Goal: Use online tool/utility

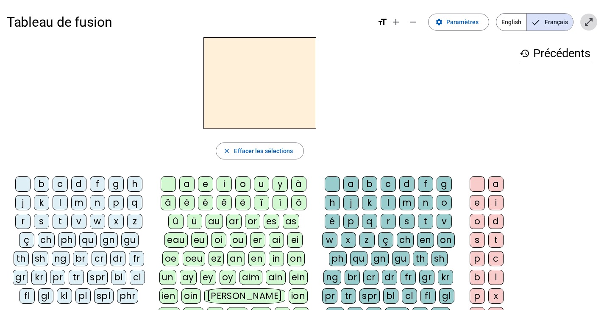
click at [587, 26] on mat-icon "open_in_full" at bounding box center [589, 22] width 10 height 10
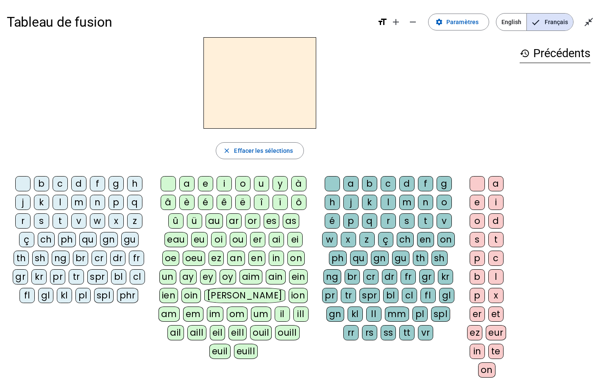
click at [42, 221] on div "s" at bounding box center [41, 221] width 15 height 15
drag, startPoint x: 217, startPoint y: 237, endPoint x: 224, endPoint y: 237, distance: 7.6
click at [217, 237] on div "oi" at bounding box center [218, 239] width 15 height 15
click at [385, 224] on div "r" at bounding box center [388, 221] width 15 height 15
click at [410, 224] on div "s" at bounding box center [406, 221] width 15 height 15
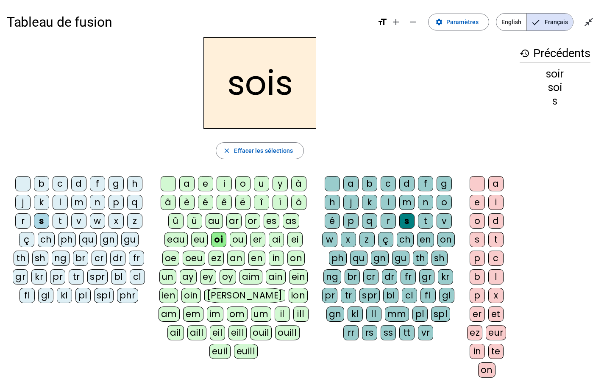
click at [78, 225] on div "v" at bounding box center [78, 221] width 15 height 15
click at [43, 181] on div "b" at bounding box center [41, 183] width 15 height 15
click at [118, 203] on div "p" at bounding box center [115, 202] width 15 height 15
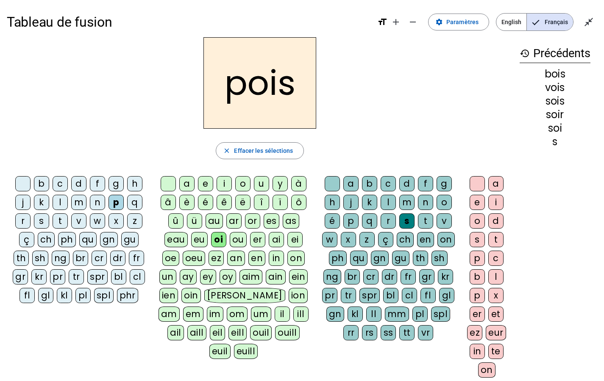
click at [79, 189] on div "d" at bounding box center [78, 183] width 15 height 15
click at [72, 202] on div "m" at bounding box center [78, 202] width 15 height 15
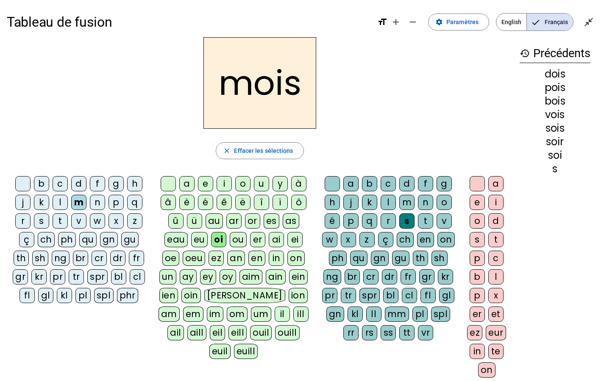
click at [406, 220] on div "s" at bounding box center [406, 221] width 15 height 15
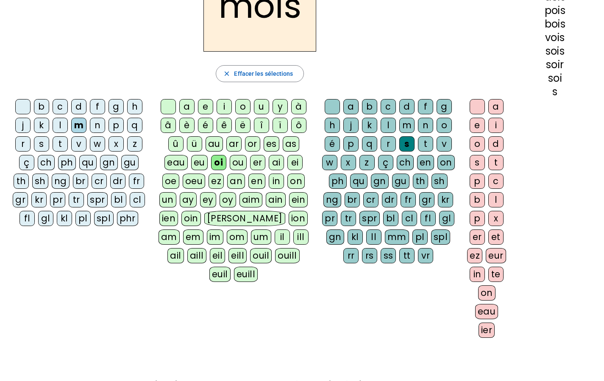
scroll to position [85, 0]
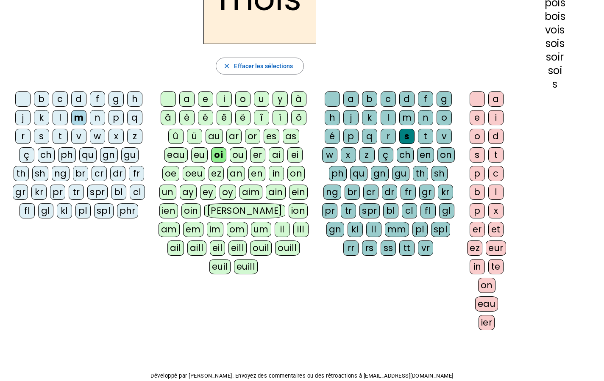
click at [325, 99] on div at bounding box center [332, 99] width 15 height 15
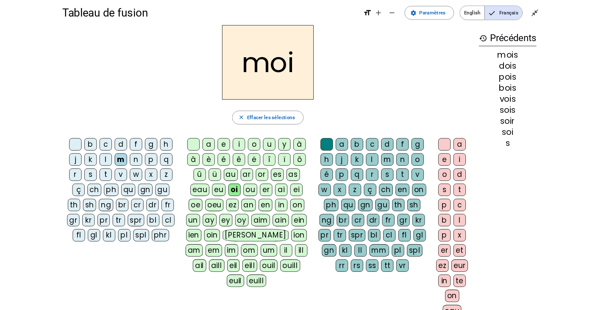
scroll to position [0, 0]
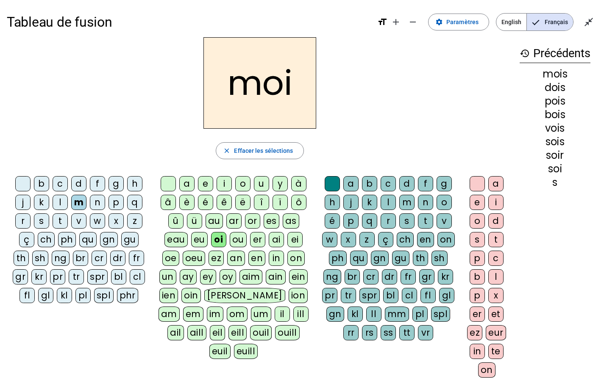
click at [57, 220] on div "t" at bounding box center [60, 221] width 15 height 15
click at [38, 220] on div "s" at bounding box center [41, 221] width 15 height 15
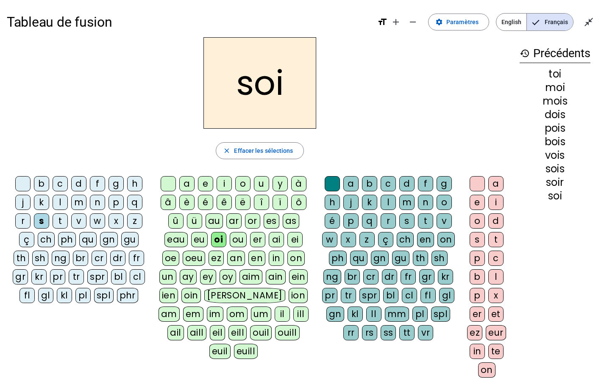
click at [28, 223] on div "r" at bounding box center [22, 221] width 15 height 15
click at [64, 202] on div "l" at bounding box center [60, 202] width 15 height 15
